Goal: Task Accomplishment & Management: Use online tool/utility

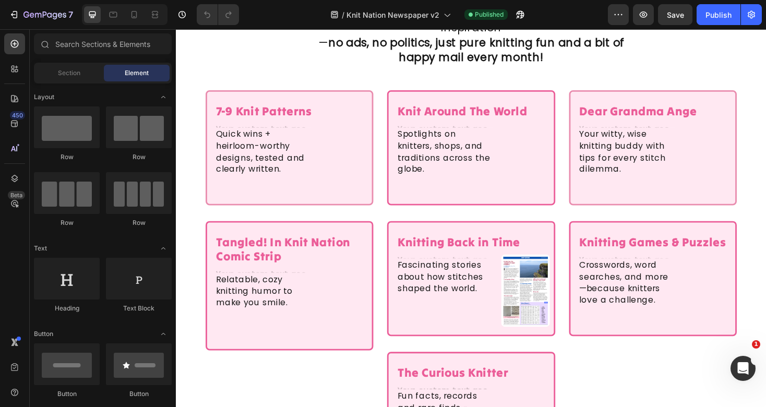
scroll to position [1302, 0]
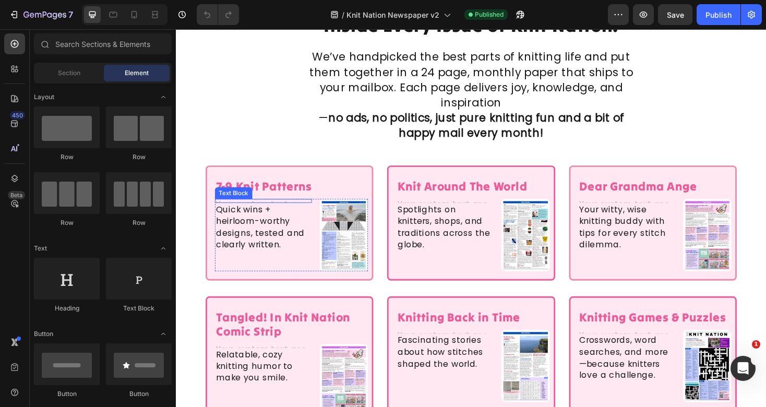
click at [288, 209] on div at bounding box center [268, 211] width 103 height 4
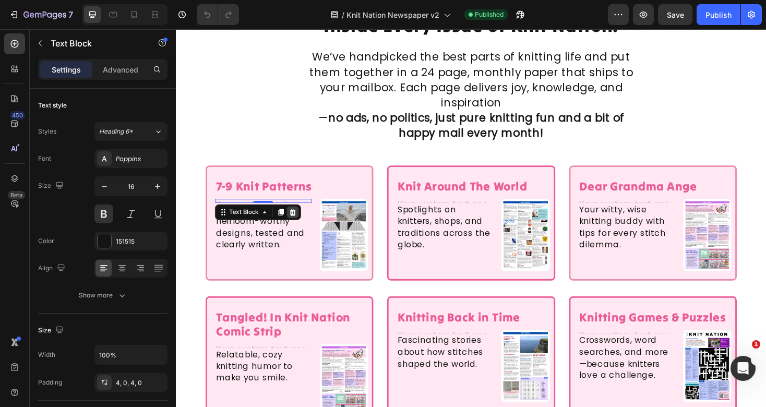
click at [303, 219] on icon at bounding box center [299, 223] width 8 height 8
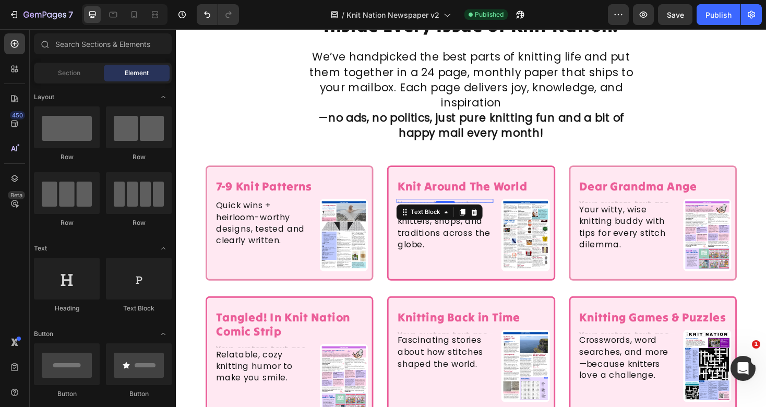
click at [471, 209] on div at bounding box center [461, 211] width 103 height 4
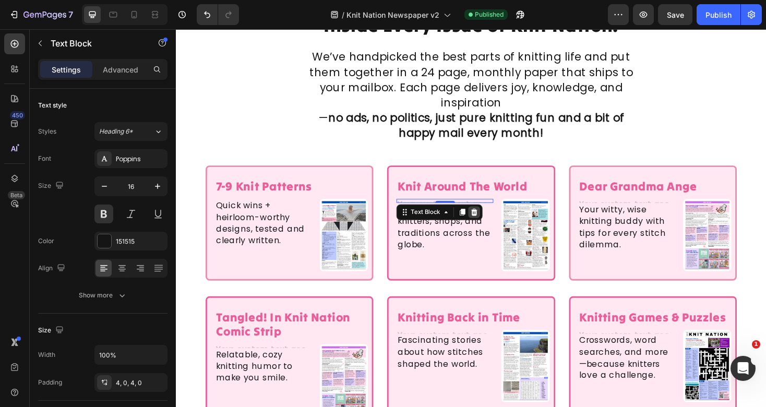
click at [490, 219] on icon at bounding box center [492, 223] width 8 height 8
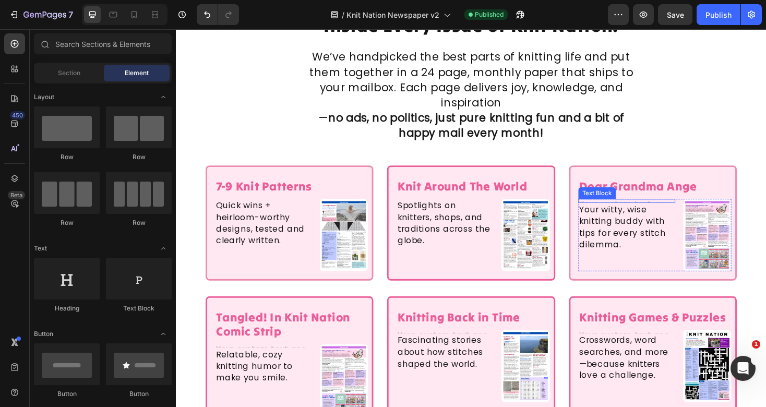
click at [655, 209] on div at bounding box center [654, 211] width 103 height 4
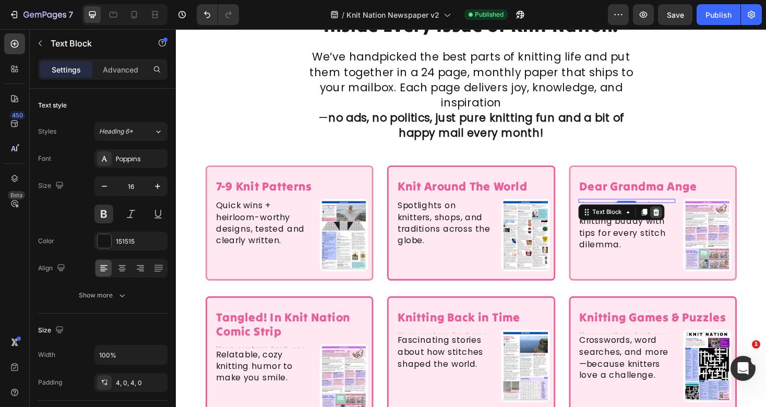
click at [687, 219] on icon at bounding box center [685, 223] width 8 height 8
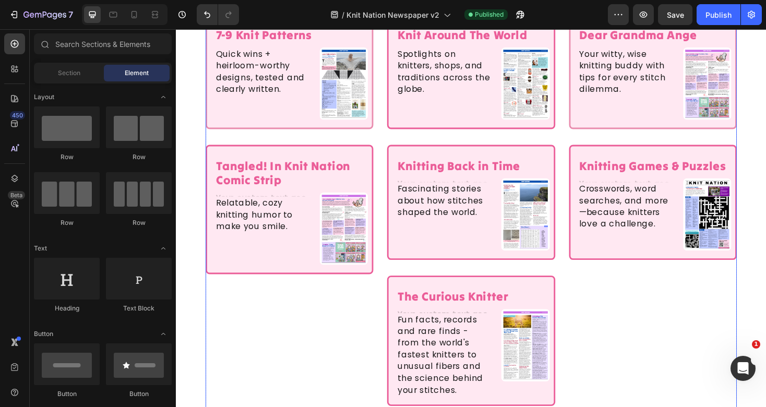
scroll to position [1466, 0]
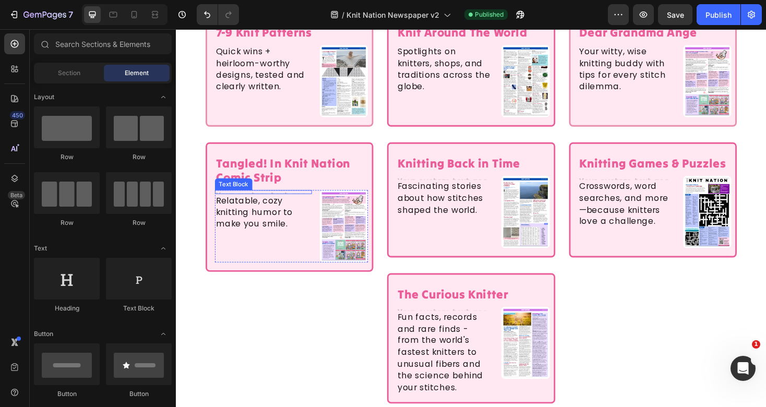
click at [273, 200] on div "Text Block" at bounding box center [268, 202] width 103 height 4
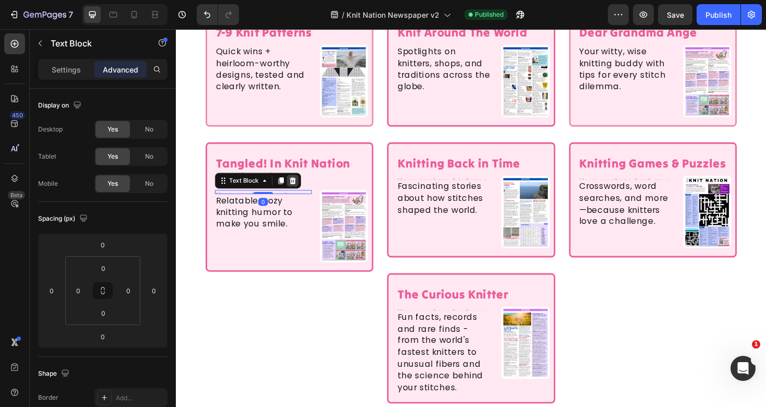
click at [299, 186] on icon at bounding box center [299, 189] width 7 height 7
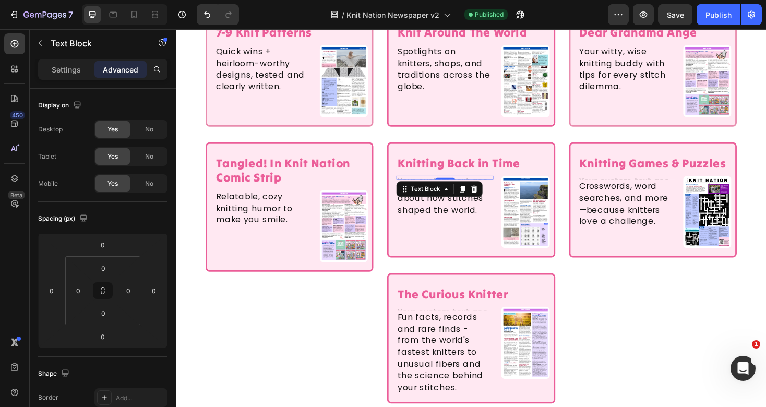
click at [478, 185] on div at bounding box center [461, 187] width 103 height 4
click at [492, 195] on icon at bounding box center [492, 198] width 7 height 7
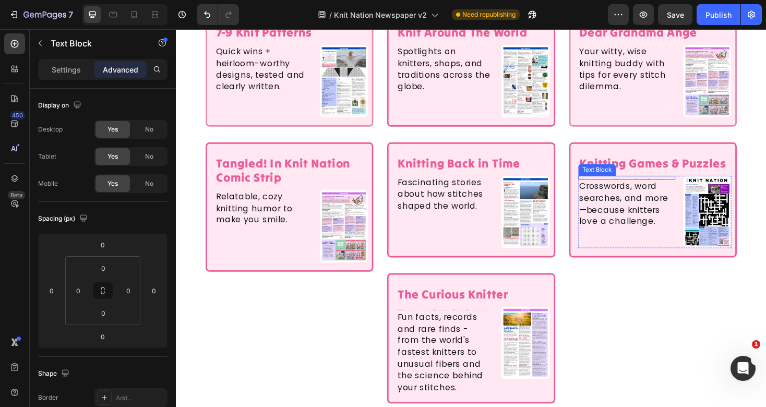
click at [641, 185] on div at bounding box center [654, 187] width 103 height 4
click at [688, 195] on icon at bounding box center [685, 199] width 8 height 8
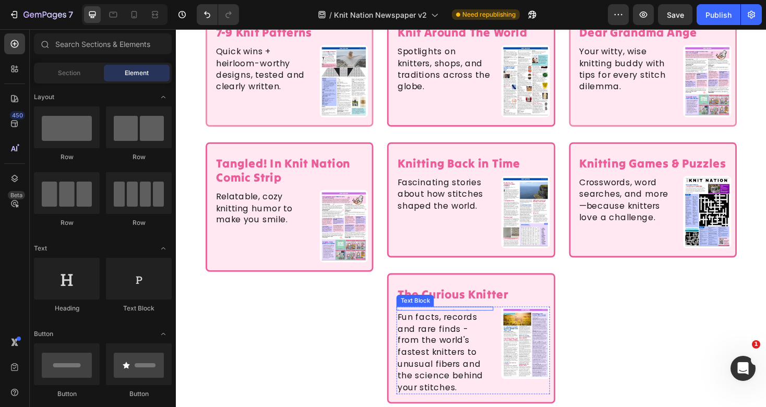
click at [489, 323] on div at bounding box center [461, 325] width 103 height 4
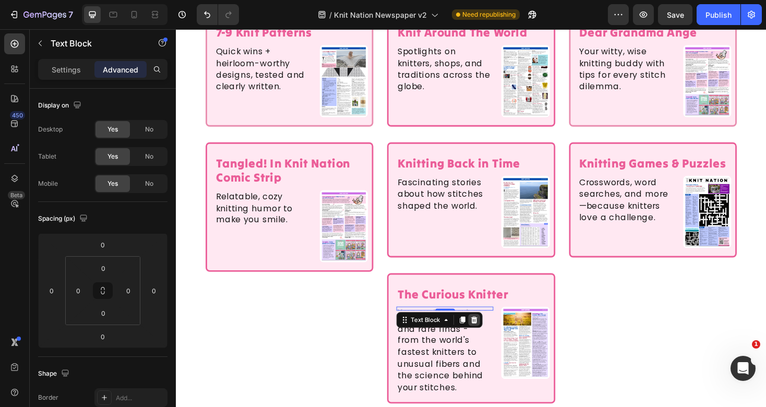
click at [492, 333] on icon at bounding box center [492, 337] width 8 height 8
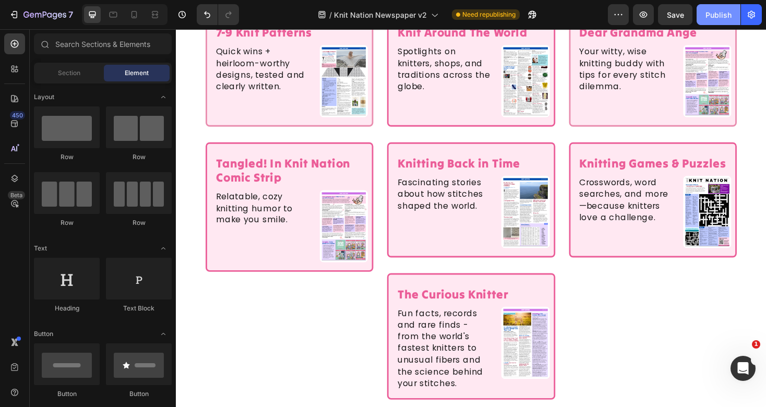
click at [706, 25] on button "Publish" at bounding box center [719, 14] width 44 height 21
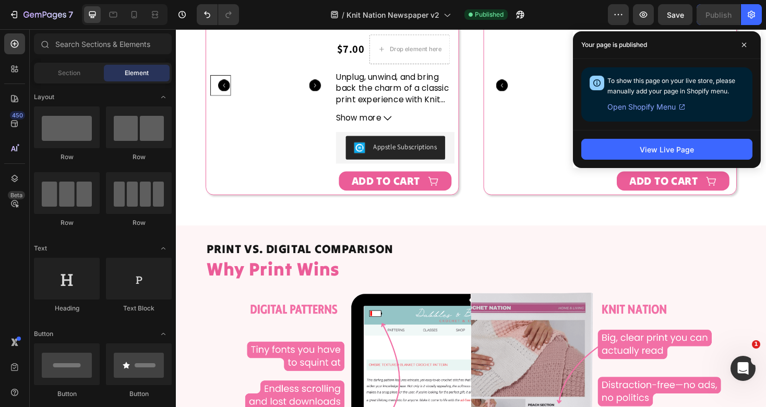
scroll to position [3213, 0]
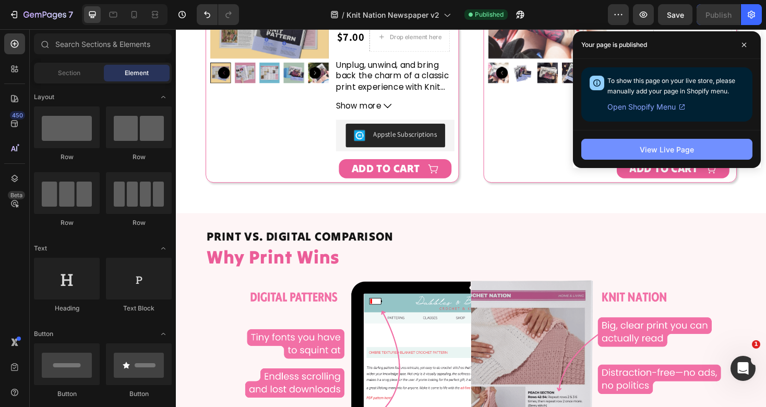
click at [621, 140] on button "View Live Page" at bounding box center [666, 149] width 171 height 21
